Goal: Information Seeking & Learning: Learn about a topic

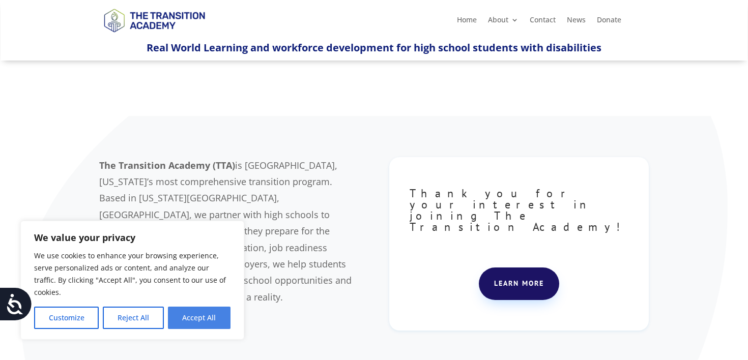
click at [202, 317] on button "Accept All" at bounding box center [199, 318] width 63 height 22
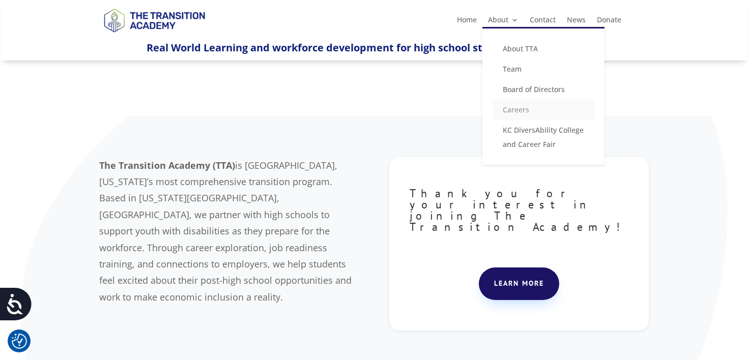
click at [520, 114] on link "Careers" at bounding box center [543, 110] width 102 height 20
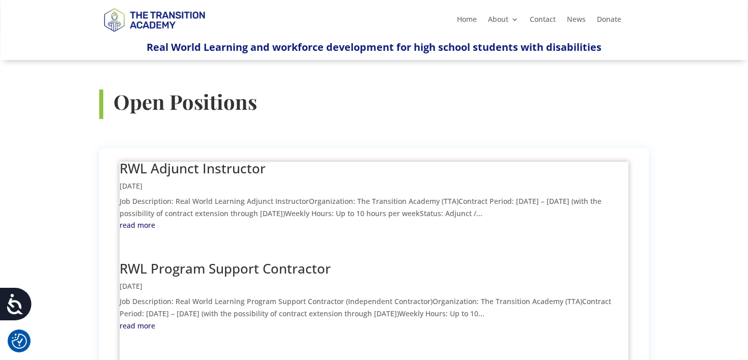
scroll to position [349, 0]
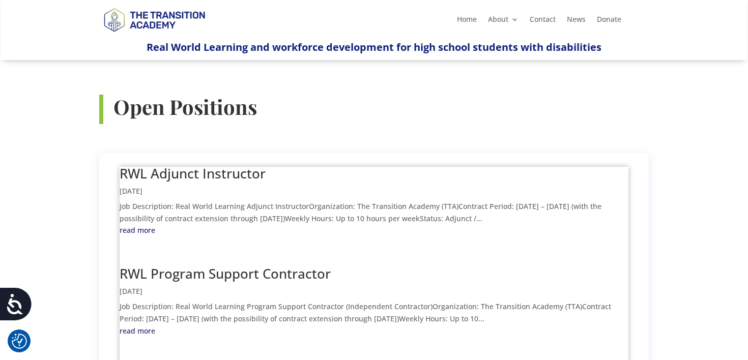
click at [217, 164] on link "RWL Adjunct Instructor" at bounding box center [193, 173] width 146 height 18
click at [314, 265] on link "RWL Program Support Contractor" at bounding box center [225, 274] width 211 height 18
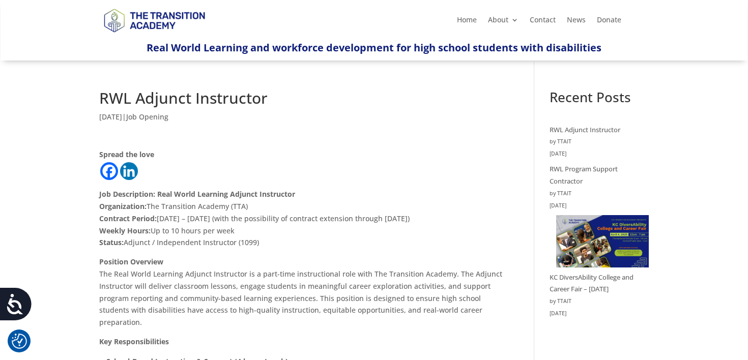
click at [157, 104] on h1 "RWL Adjunct Instructor" at bounding box center [301, 101] width 404 height 20
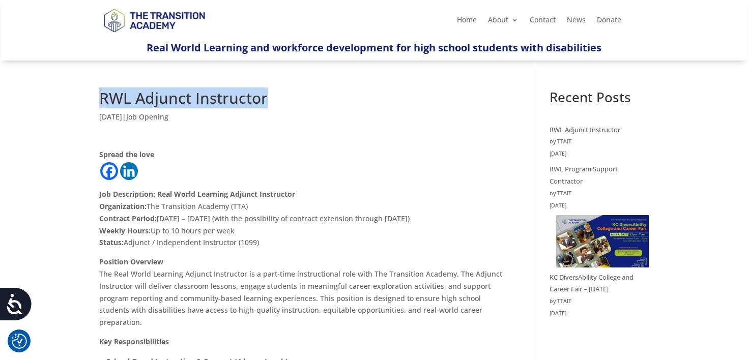
click at [157, 104] on h1 "RWL Adjunct Instructor" at bounding box center [301, 101] width 404 height 20
copy div "RWL Adjunct Instructor"
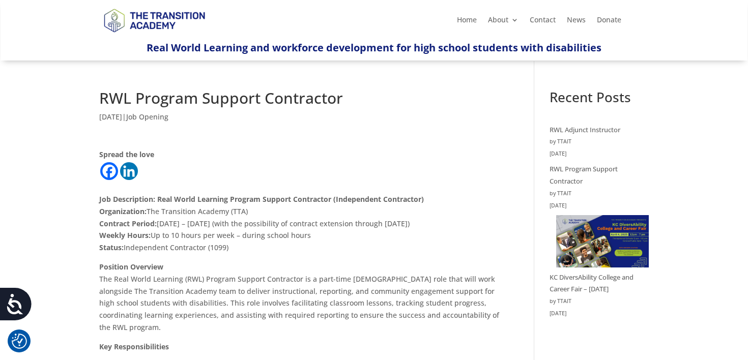
click at [235, 101] on h1 "RWL Program Support Contractor" at bounding box center [301, 101] width 404 height 20
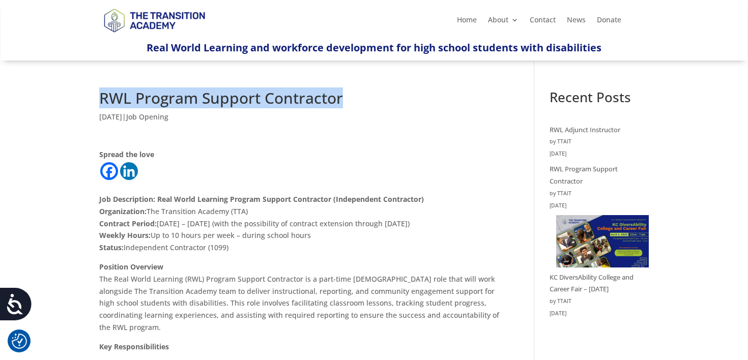
click at [235, 101] on h1 "RWL Program Support Contractor" at bounding box center [301, 101] width 404 height 20
copy div "RWL Program Support Contractor"
